Goal: Obtain resource: Download file/media

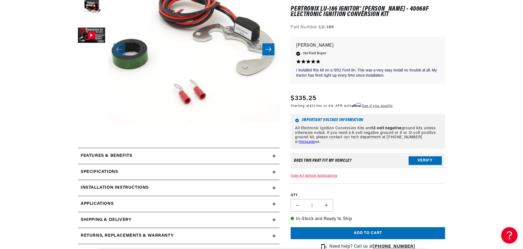
scroll to position [131, 0]
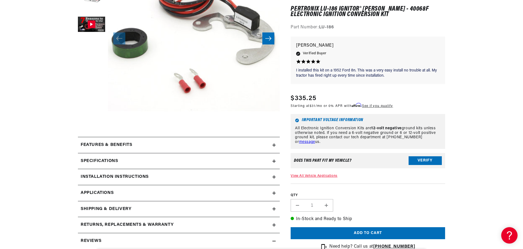
click at [116, 180] on h2 "Installation instructions" at bounding box center [115, 176] width 68 height 7
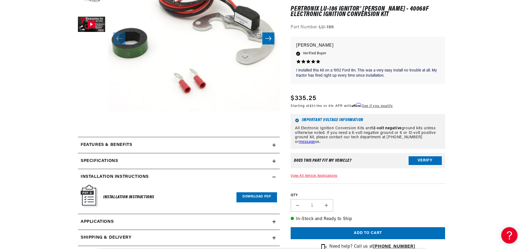
click at [264, 198] on link "Download PDF" at bounding box center [256, 197] width 41 height 10
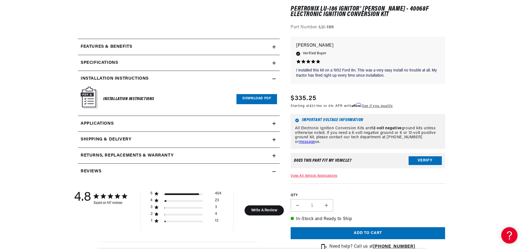
scroll to position [163, 0]
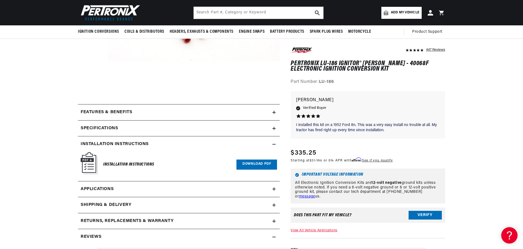
click at [262, 163] on link "Download PDF" at bounding box center [256, 164] width 41 height 10
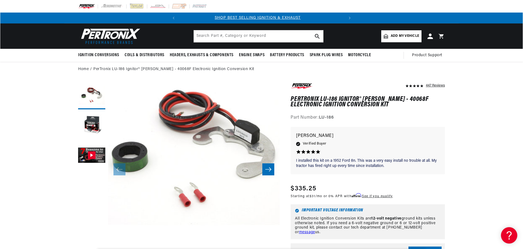
scroll to position [0, 0]
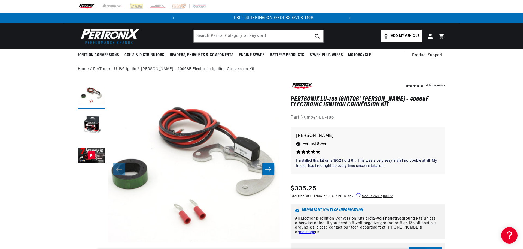
scroll to position [0, 165]
